Goal: Transaction & Acquisition: Purchase product/service

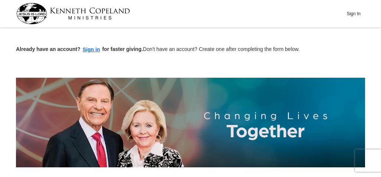
scroll to position [154, 0]
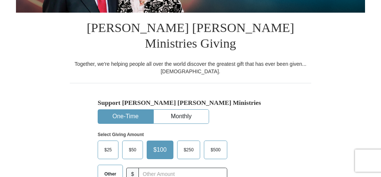
click at [105, 168] on span "Other" at bounding box center [110, 173] width 19 height 11
click at [0, 0] on input "Other" at bounding box center [0, 0] width 0 height 0
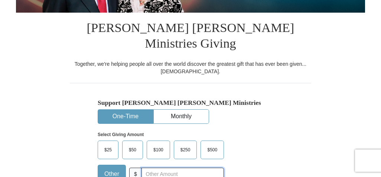
scroll to position [309, 0]
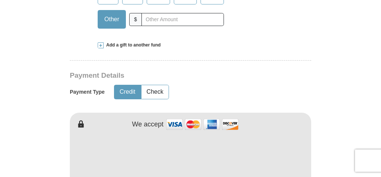
click at [103, 42] on span at bounding box center [101, 45] width 6 height 6
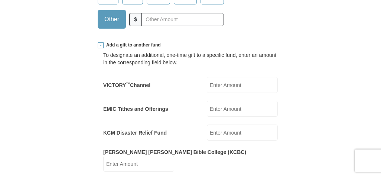
click at [230, 101] on input "EMIC Tithes and Offerings" at bounding box center [242, 109] width 71 height 16
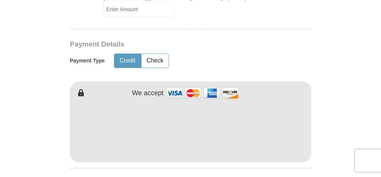
scroll to position [618, 0]
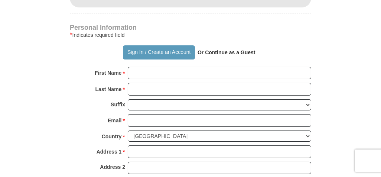
type input "90"
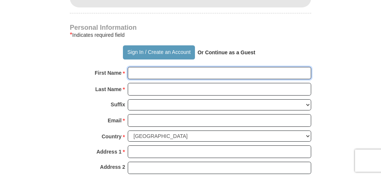
click at [232, 67] on input "First Name *" at bounding box center [219, 73] width 183 height 13
type input "[PERSON_NAME]"
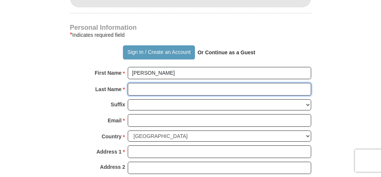
type input "Lal"
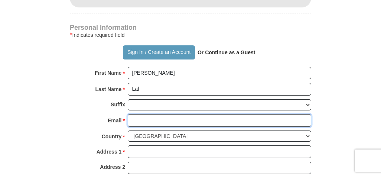
type input "[EMAIL_ADDRESS][DOMAIN_NAME]"
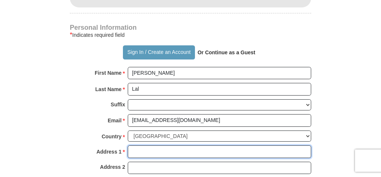
type input "1723 Pecos Circle"
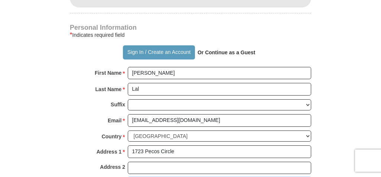
type input "Stockton"
select select "CA"
type input "95209"
type input "2098989773"
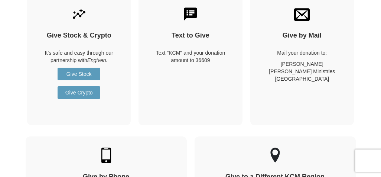
scroll to position [1235, 0]
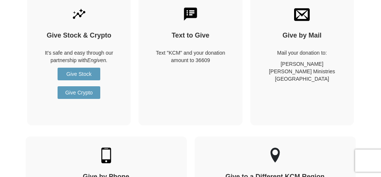
scroll to position [926, 0]
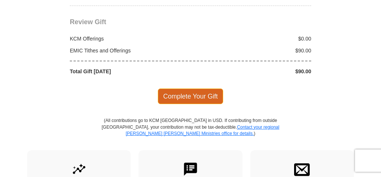
click at [192, 88] on span "Complete Your Gift" at bounding box center [191, 96] width 66 height 16
